Goal: Task Accomplishment & Management: Manage account settings

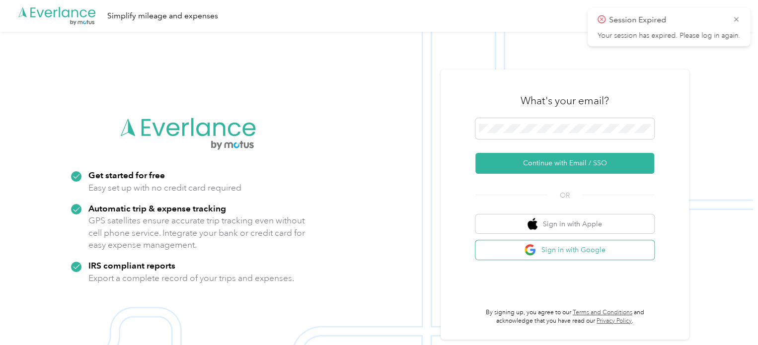
click at [600, 251] on button "Sign in with Google" at bounding box center [565, 250] width 179 height 19
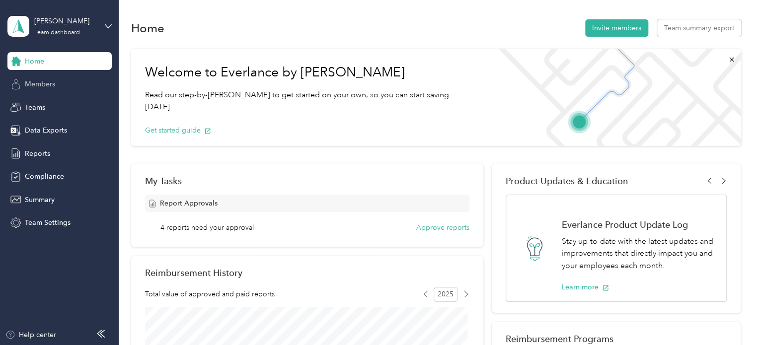
click at [56, 85] on div "Members" at bounding box center [59, 85] width 104 height 18
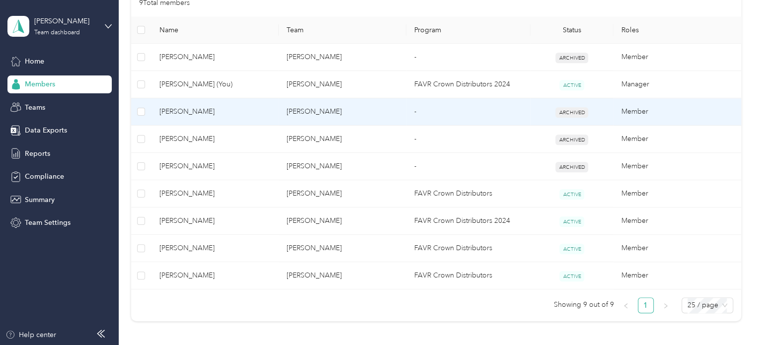
scroll to position [248, 0]
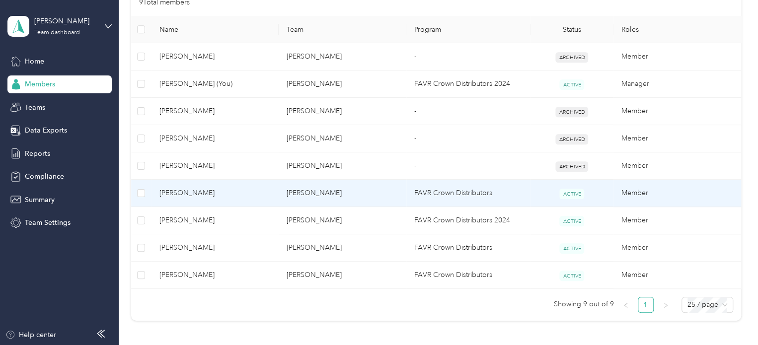
click at [454, 192] on td "FAVR Crown Distributors" at bounding box center [469, 193] width 124 height 27
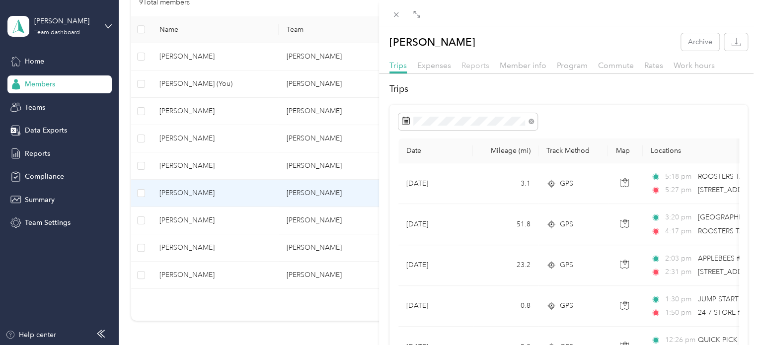
click at [472, 65] on span "Reports" at bounding box center [476, 65] width 28 height 9
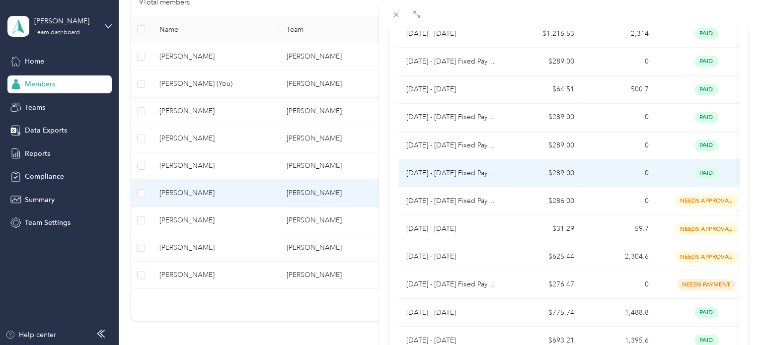
scroll to position [199, 0]
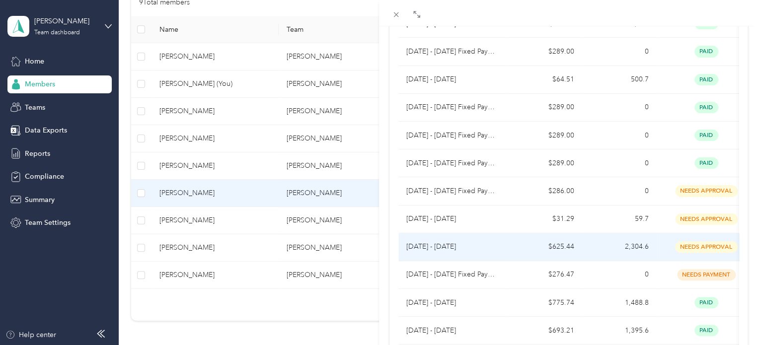
click at [686, 243] on span "needs approval" at bounding box center [706, 247] width 63 height 11
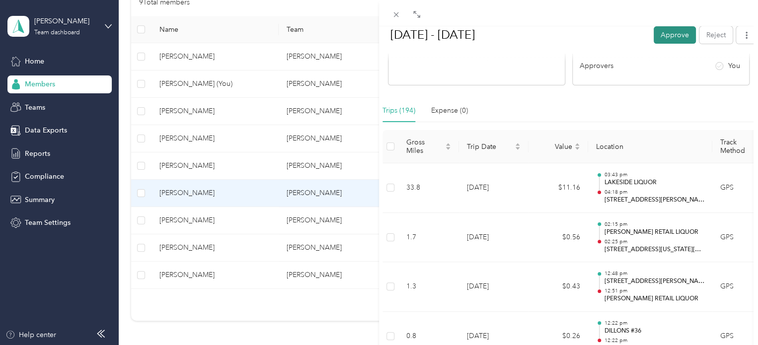
click at [666, 33] on button "Approve" at bounding box center [675, 34] width 42 height 17
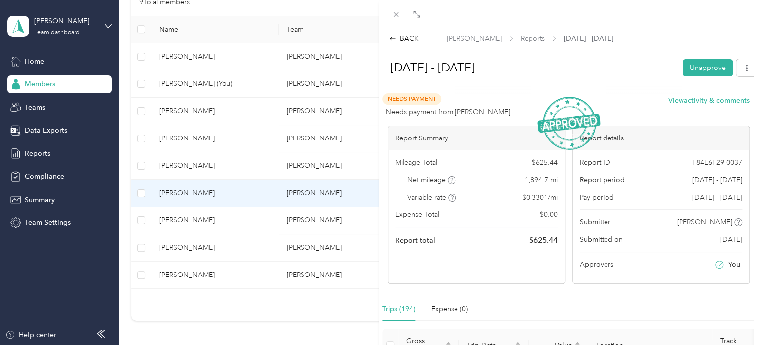
scroll to position [50, 0]
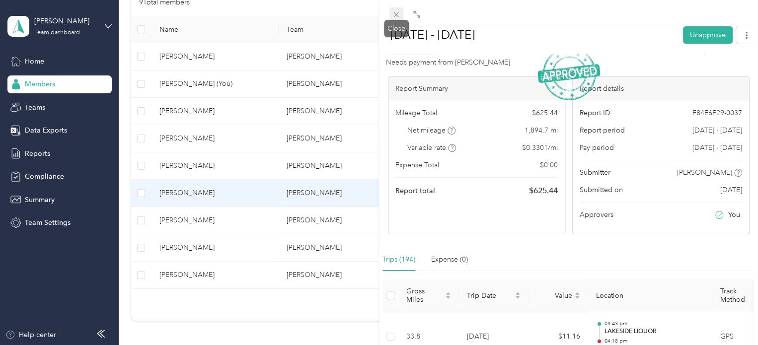
click at [397, 14] on icon at bounding box center [396, 14] width 5 height 5
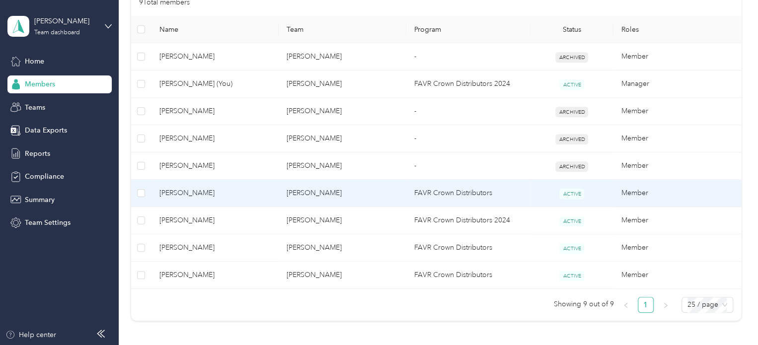
click at [419, 197] on td "FAVR Crown Distributors" at bounding box center [469, 193] width 124 height 27
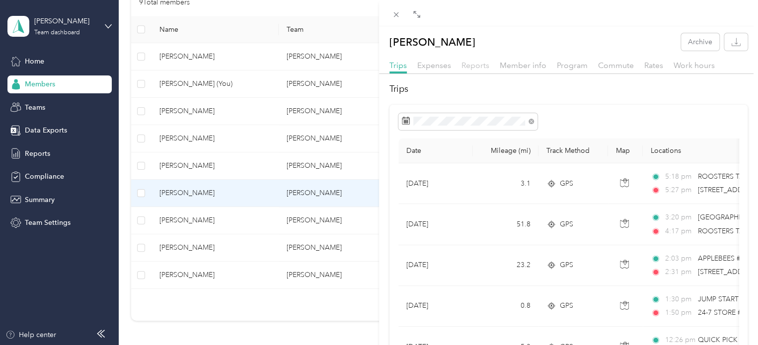
click at [473, 65] on span "Reports" at bounding box center [476, 65] width 28 height 9
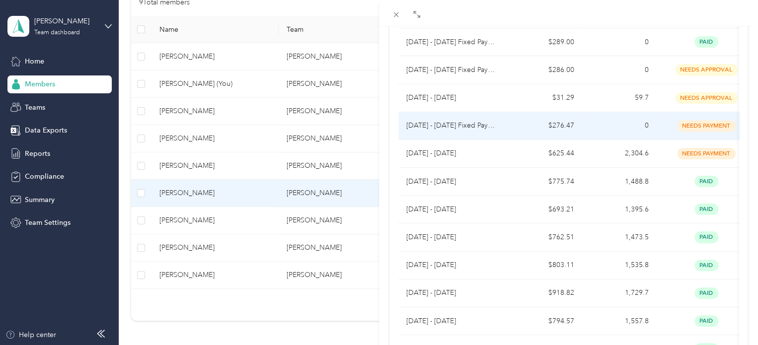
scroll to position [298, 0]
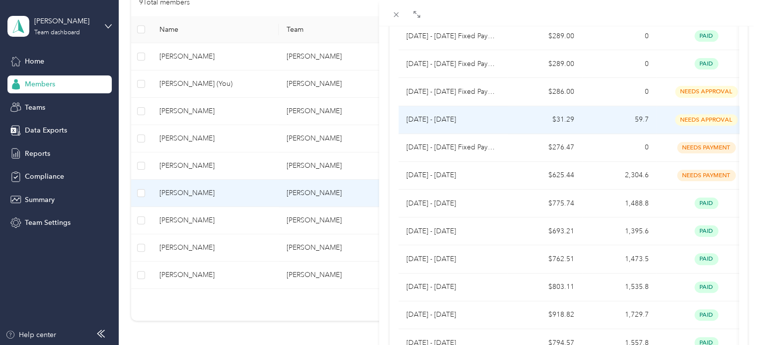
click at [689, 119] on span "needs approval" at bounding box center [706, 119] width 63 height 11
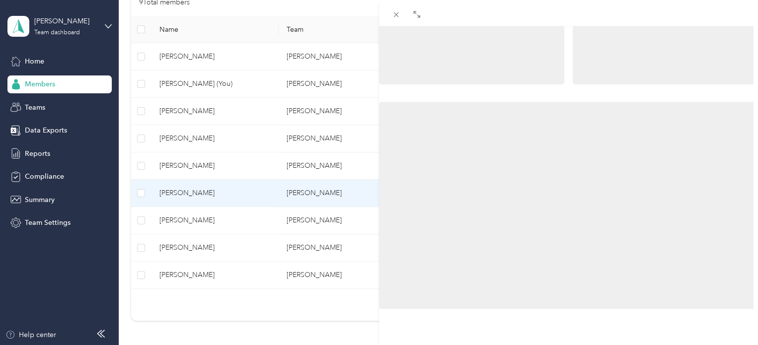
scroll to position [142, 0]
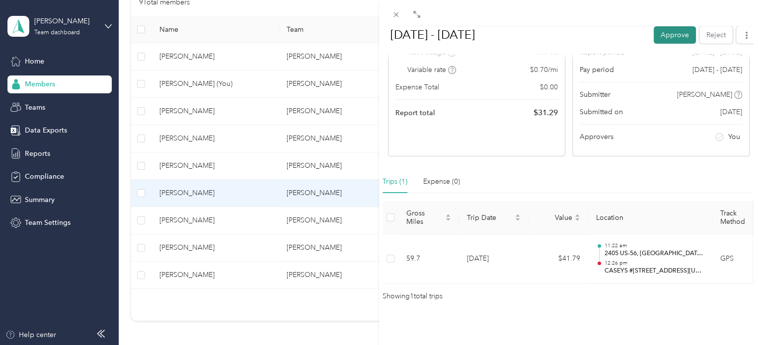
click at [666, 38] on button "Approve" at bounding box center [675, 34] width 42 height 17
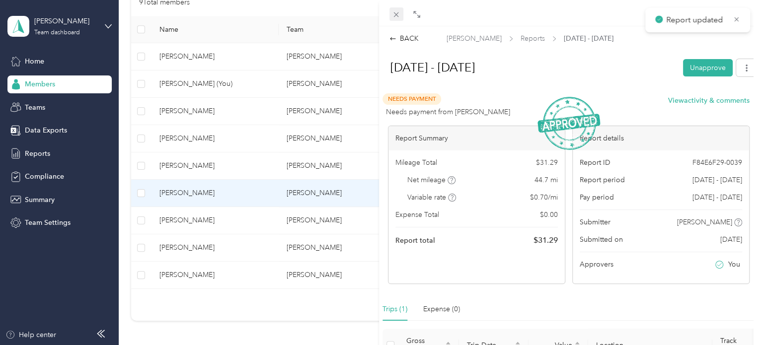
click at [396, 15] on icon at bounding box center [396, 14] width 5 height 5
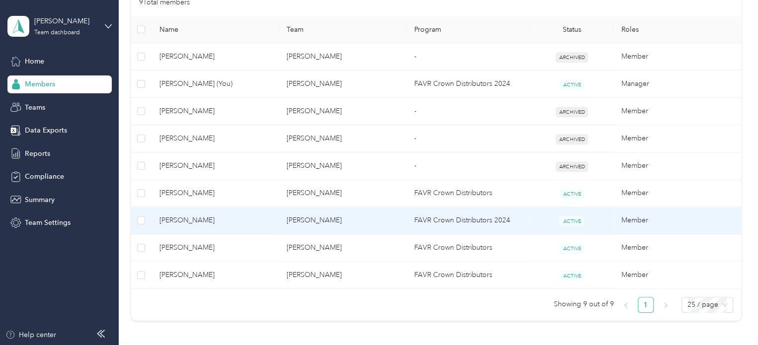
click at [431, 220] on td "FAVR Crown Distributors 2024" at bounding box center [469, 220] width 124 height 27
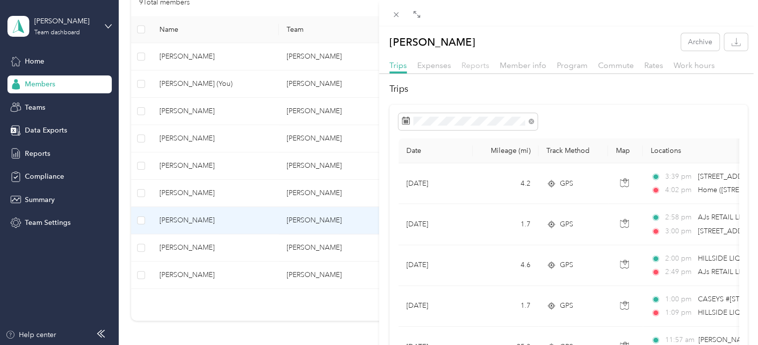
drag, startPoint x: 476, startPoint y: 64, endPoint x: 469, endPoint y: 65, distance: 7.0
click at [476, 65] on span "Reports" at bounding box center [476, 65] width 28 height 9
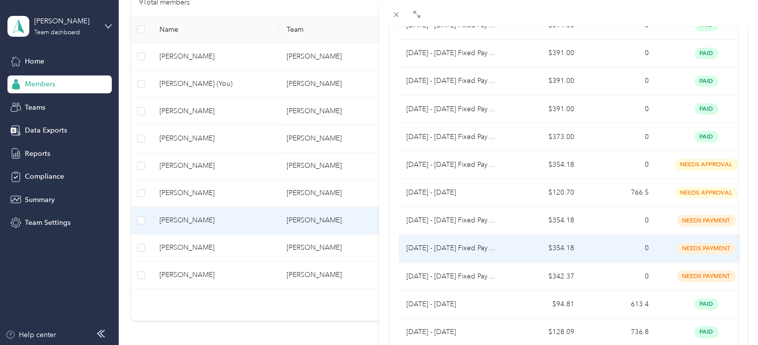
scroll to position [248, 0]
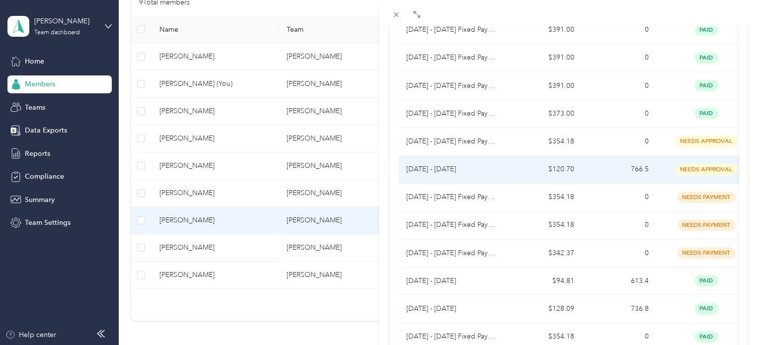
click at [702, 169] on span "needs approval" at bounding box center [706, 169] width 63 height 11
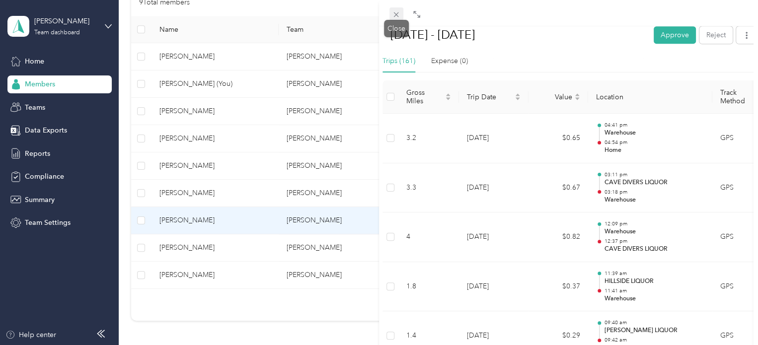
click at [391, 13] on span at bounding box center [397, 14] width 14 height 14
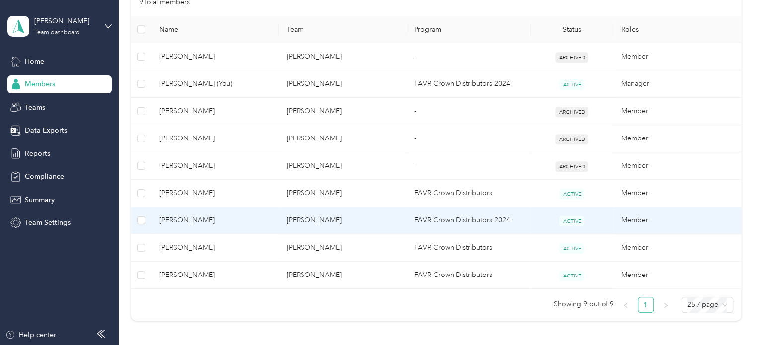
click at [436, 222] on td "FAVR Crown Distributors 2024" at bounding box center [469, 220] width 124 height 27
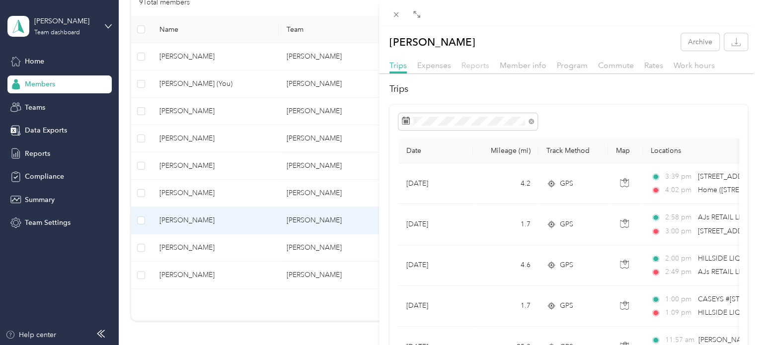
click at [473, 68] on span "Reports" at bounding box center [476, 65] width 28 height 9
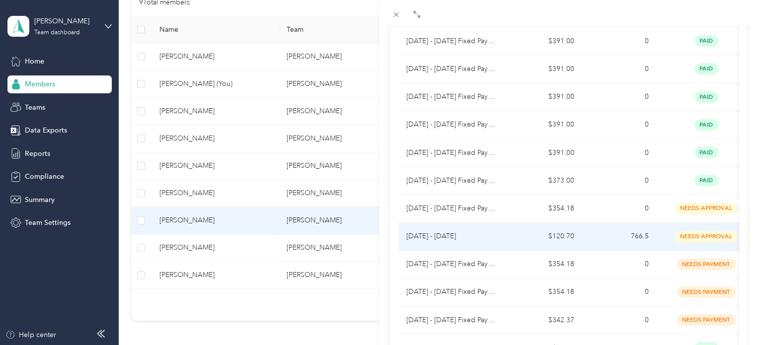
scroll to position [199, 0]
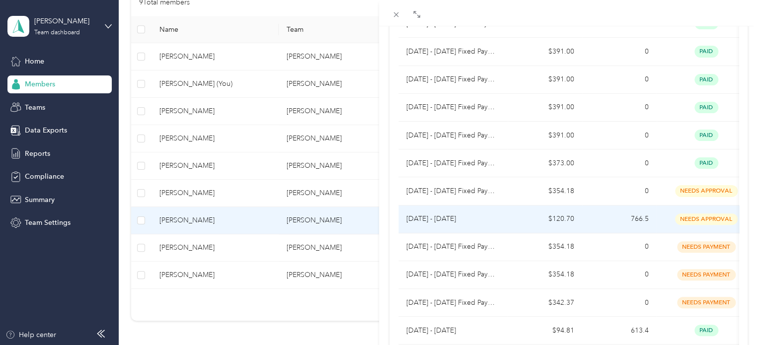
click at [705, 215] on span "needs approval" at bounding box center [706, 219] width 63 height 11
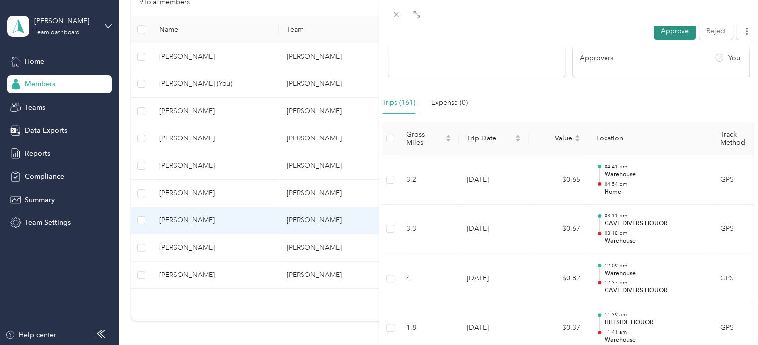
click at [676, 30] on button "Approve" at bounding box center [675, 30] width 42 height 17
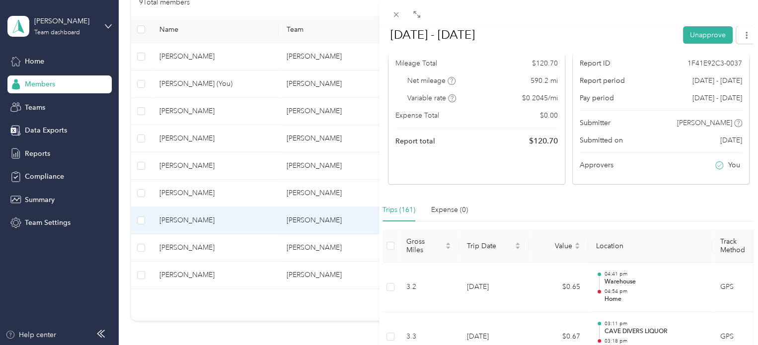
scroll to position [0, 0]
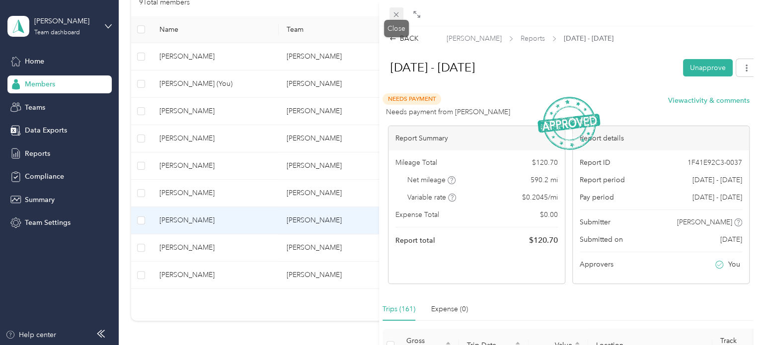
click at [396, 17] on icon at bounding box center [396, 14] width 8 height 8
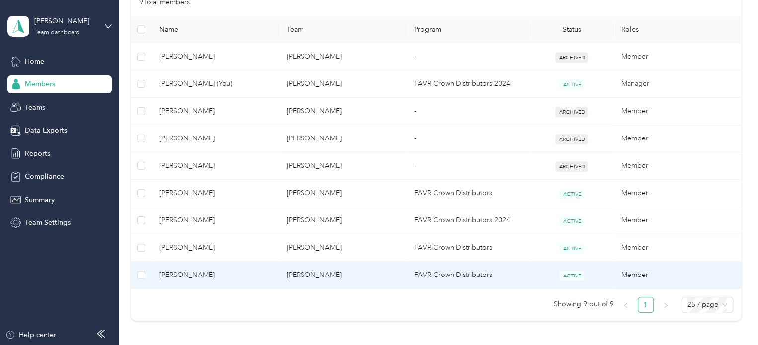
click at [447, 274] on td "FAVR Crown Distributors" at bounding box center [469, 275] width 124 height 27
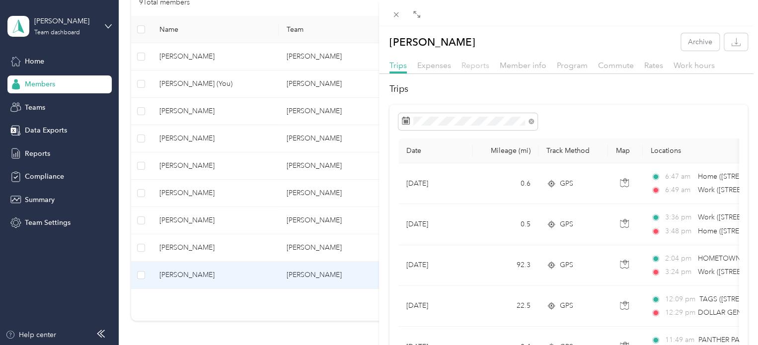
click at [477, 65] on span "Reports" at bounding box center [476, 65] width 28 height 9
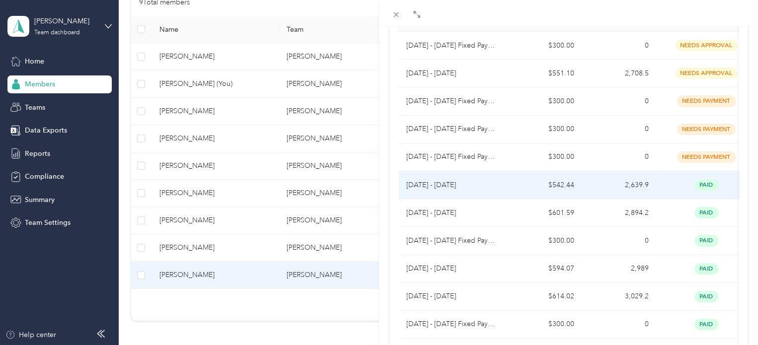
scroll to position [50, 0]
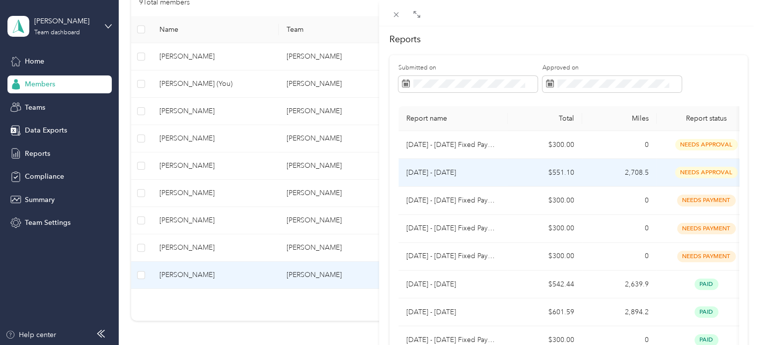
click at [700, 174] on span "needs approval" at bounding box center [706, 172] width 63 height 11
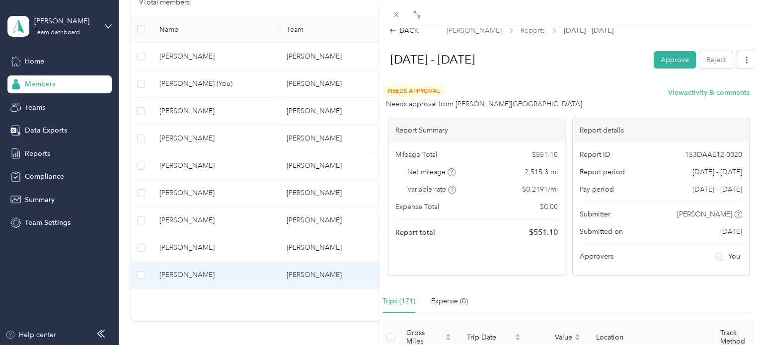
scroll to position [0, 0]
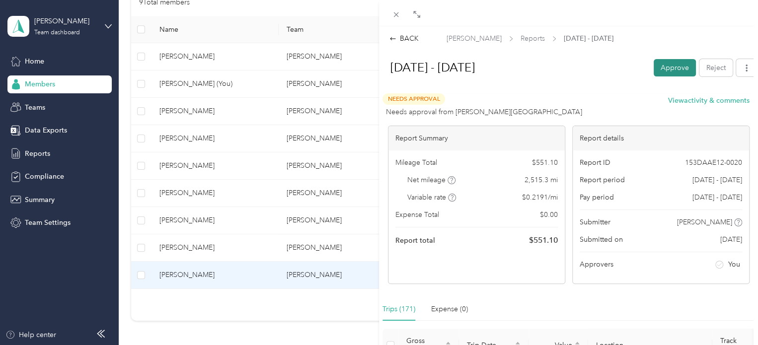
click at [657, 71] on button "Approve" at bounding box center [675, 67] width 42 height 17
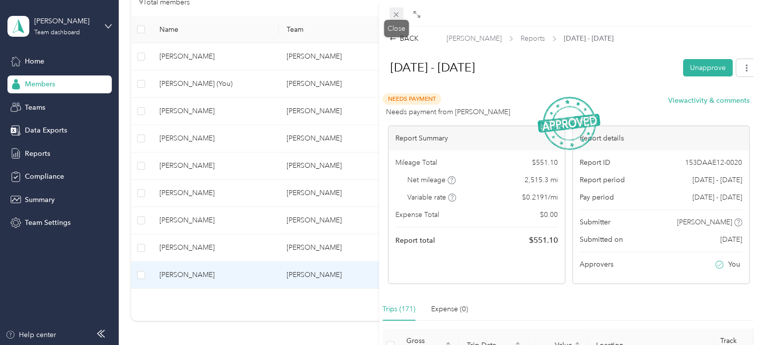
click at [398, 14] on icon at bounding box center [396, 14] width 8 height 8
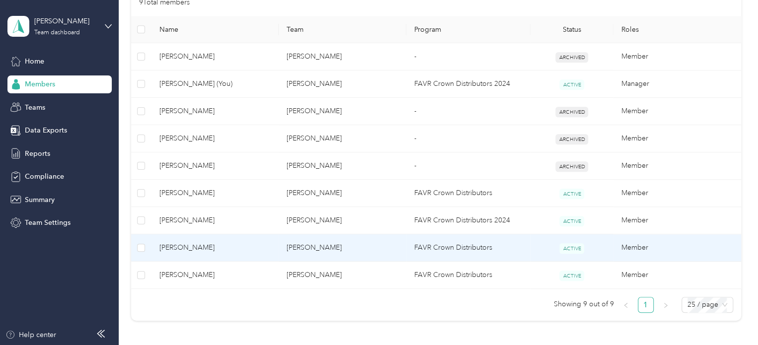
click at [426, 246] on td "FAVR Crown Distributors" at bounding box center [469, 248] width 124 height 27
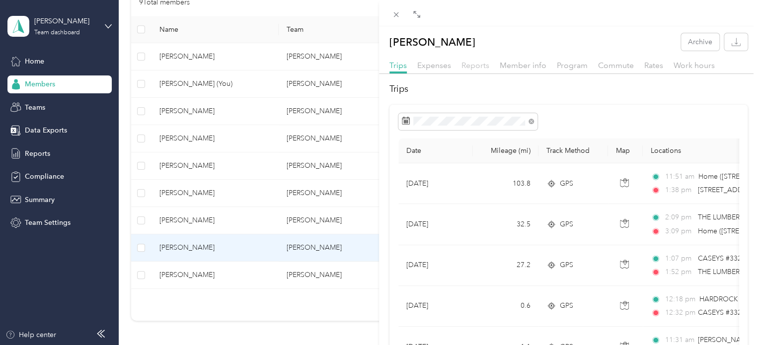
click at [476, 66] on span "Reports" at bounding box center [476, 65] width 28 height 9
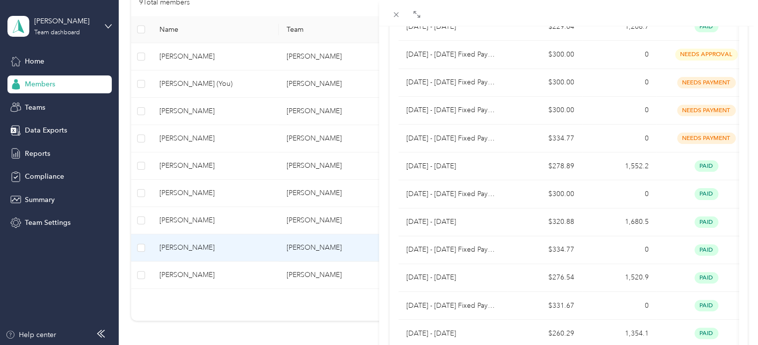
scroll to position [47, 0]
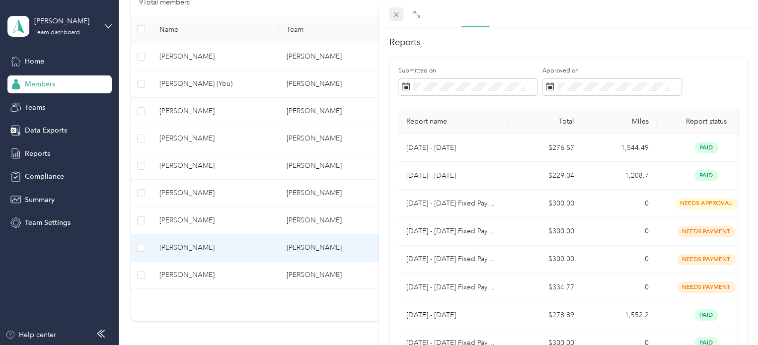
click at [400, 18] on icon at bounding box center [396, 14] width 8 height 8
